Goal: Information Seeking & Learning: Learn about a topic

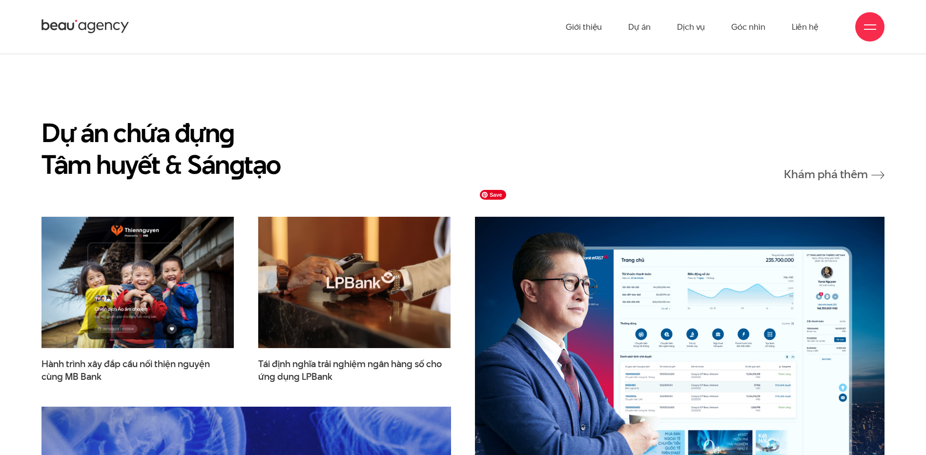
scroll to position [1237, 0]
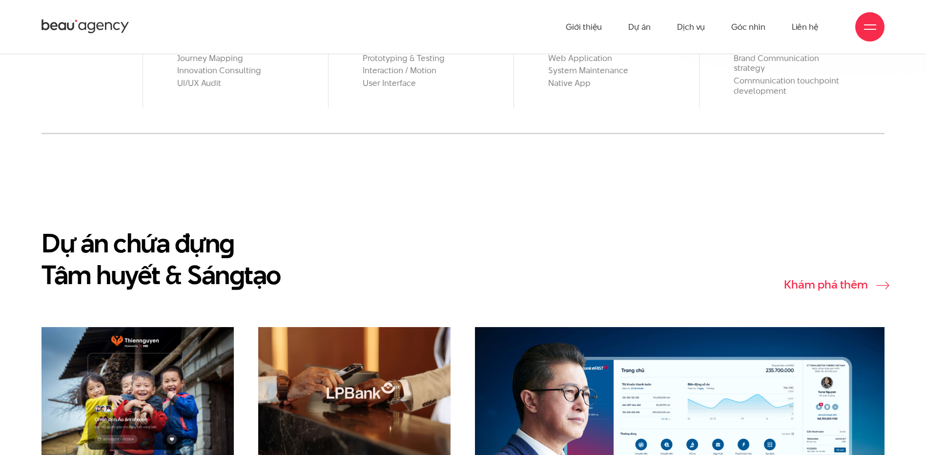
click at [806, 278] on link "Khám phá thêm" at bounding box center [834, 284] width 101 height 12
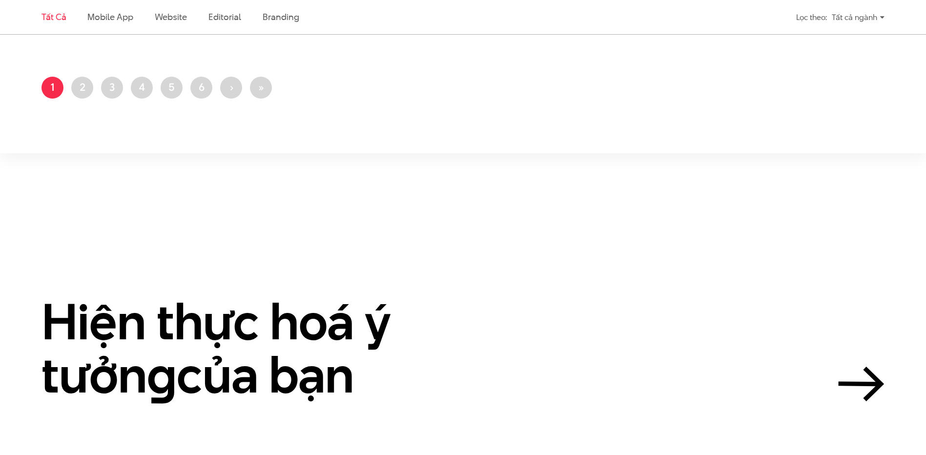
scroll to position [2539, 0]
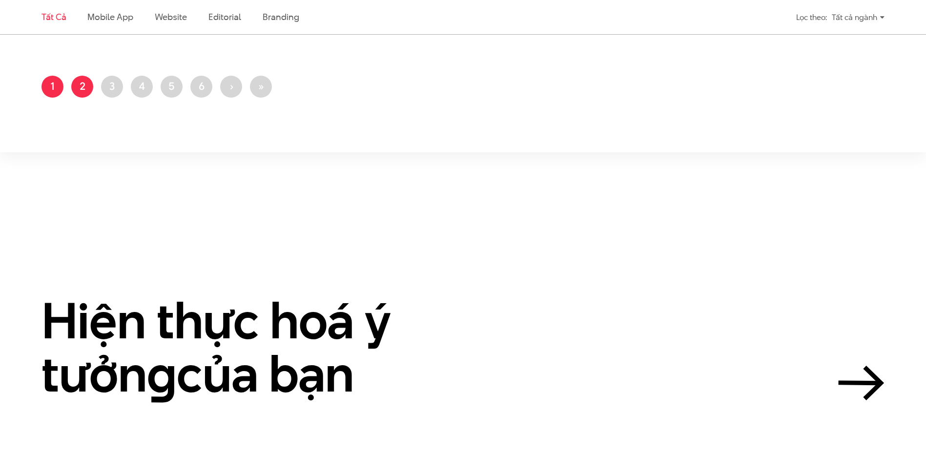
click at [85, 90] on link "Trang 2" at bounding box center [82, 87] width 22 height 22
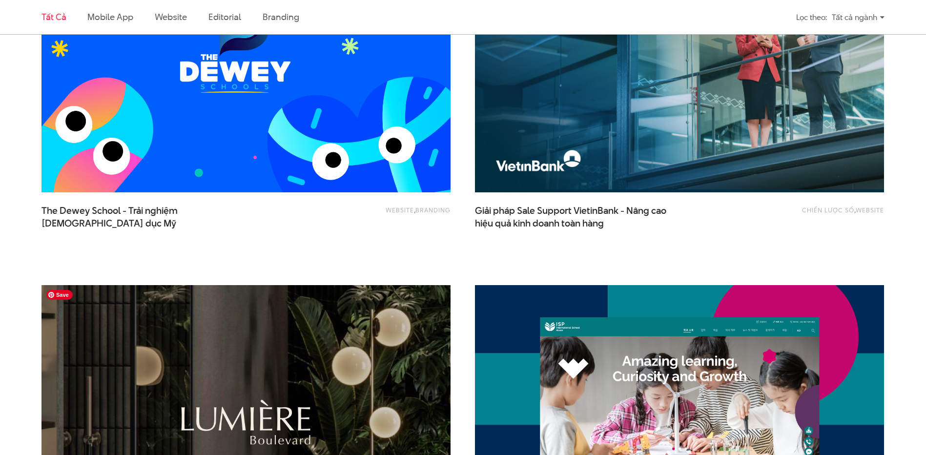
scroll to position [586, 0]
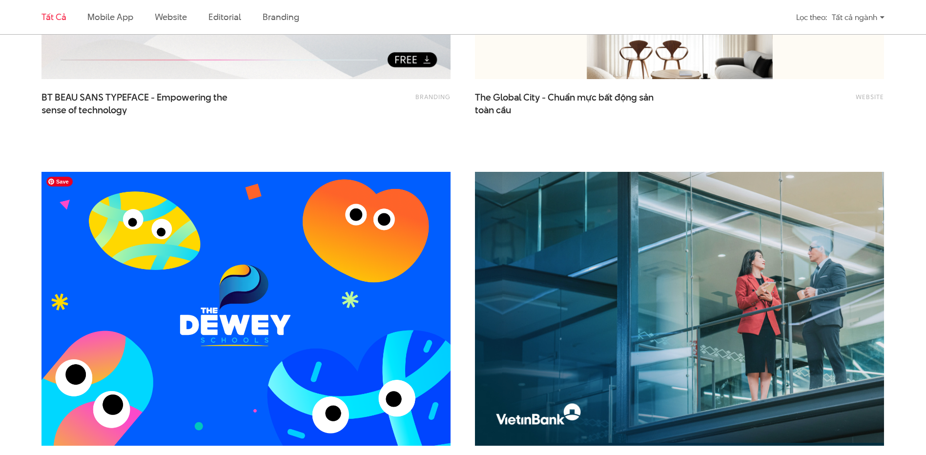
click at [383, 238] on img at bounding box center [246, 309] width 450 height 302
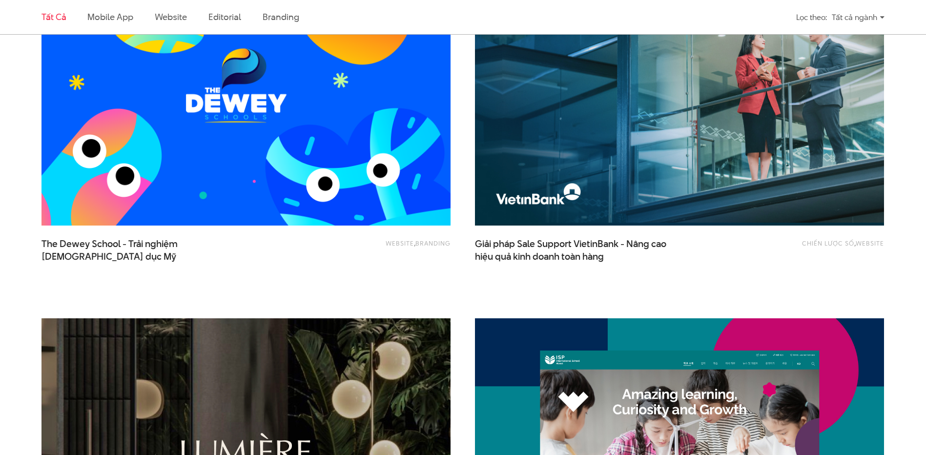
scroll to position [716, 0]
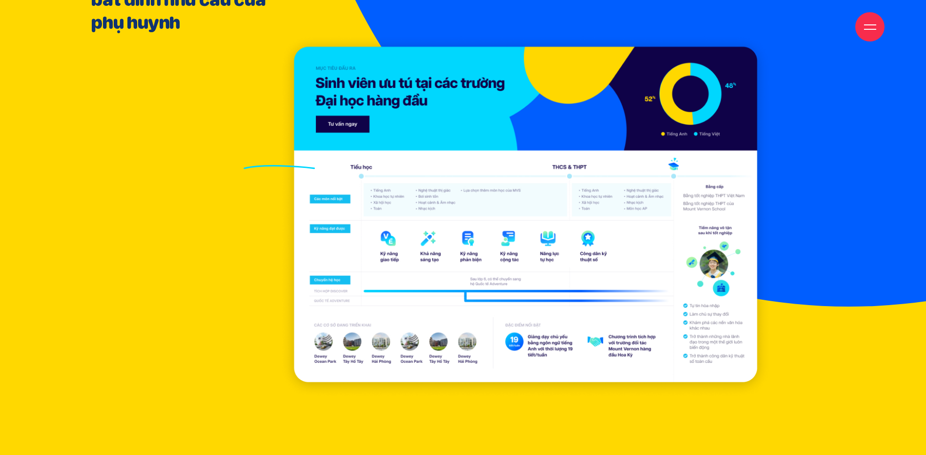
scroll to position [12241, 0]
